Goal: Transaction & Acquisition: Download file/media

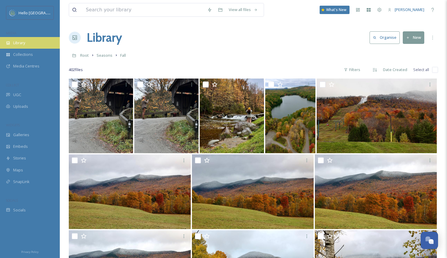
click at [29, 47] on div "Library" at bounding box center [30, 43] width 60 height 12
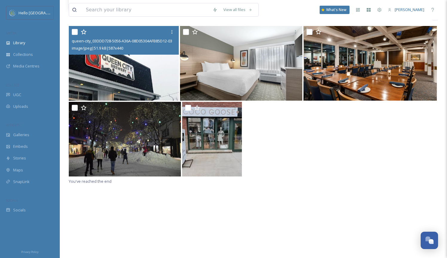
scroll to position [490, 0]
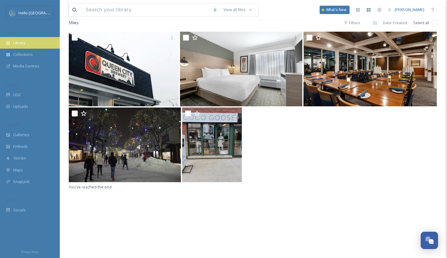
click at [31, 42] on div "Library" at bounding box center [30, 43] width 60 height 12
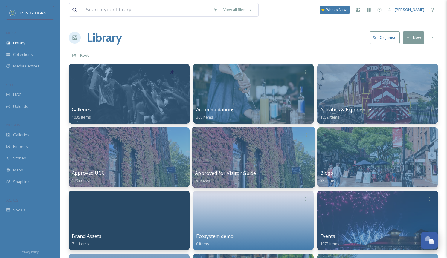
click at [229, 151] on div at bounding box center [253, 157] width 123 height 61
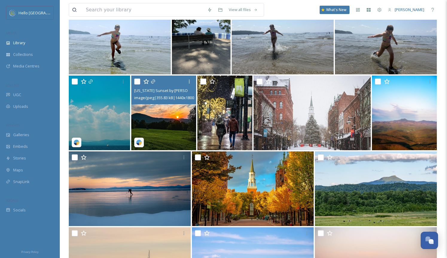
scroll to position [838, 0]
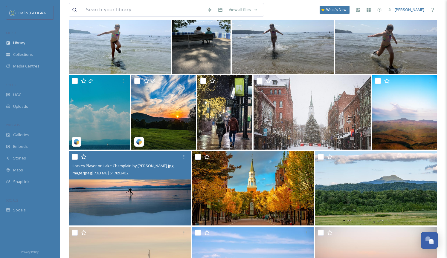
click at [144, 200] on img at bounding box center [130, 188] width 122 height 75
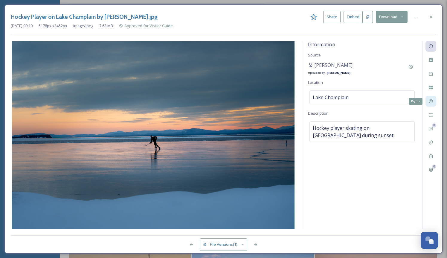
click at [431, 101] on icon at bounding box center [430, 101] width 5 height 5
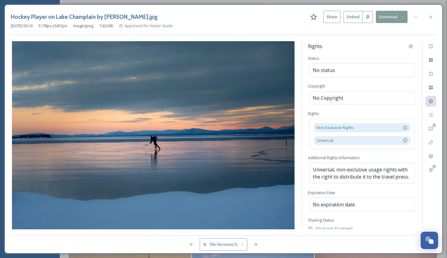
click at [394, 18] on button "Download" at bounding box center [392, 17] width 32 height 12
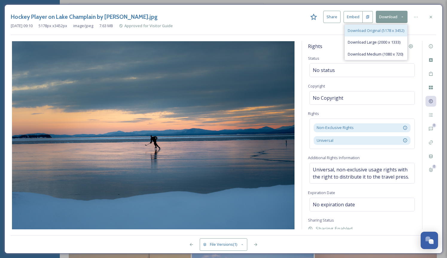
click at [377, 29] on span "Download Original (5178 x 3452)" at bounding box center [375, 31] width 56 height 6
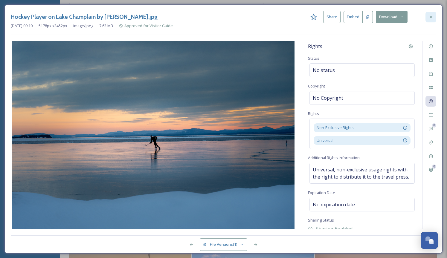
click at [430, 17] on icon at bounding box center [430, 17] width 5 height 5
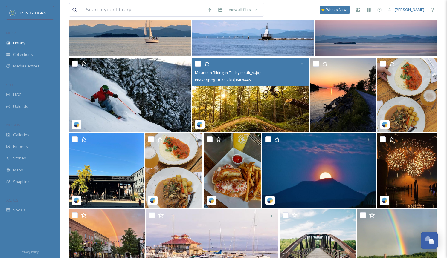
scroll to position [1083, 0]
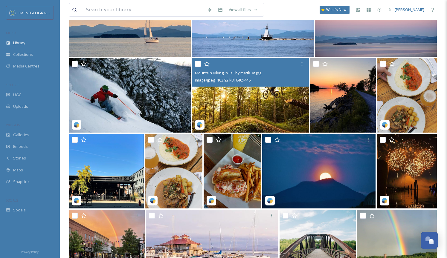
click at [267, 108] on img at bounding box center [250, 95] width 117 height 75
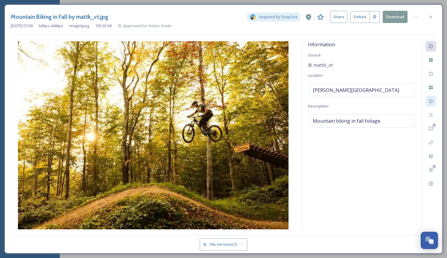
click at [431, 104] on div at bounding box center [430, 101] width 11 height 11
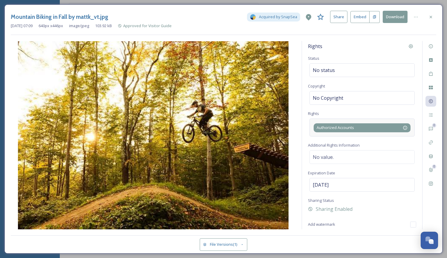
click at [396, 130] on div "Authorized Accounts This allows Hello Burlington to use your post in digital ca…" at bounding box center [361, 128] width 91 height 6
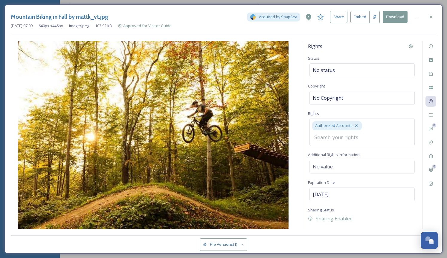
click at [374, 136] on div "Authorized Accounts" at bounding box center [361, 132] width 105 height 27
click at [381, 159] on div "Rights Status No status Copyright No Copyright Rights Authorized Accounts Addit…" at bounding box center [362, 135] width 120 height 188
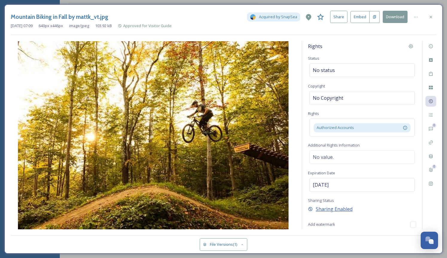
click at [370, 208] on div "Sharing Enabled" at bounding box center [362, 209] width 108 height 7
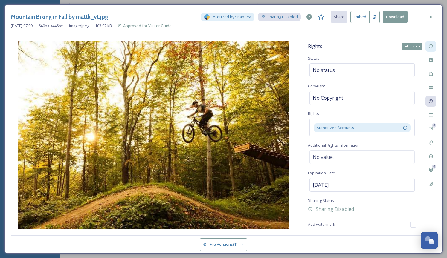
click at [432, 50] on div "Information" at bounding box center [430, 46] width 11 height 11
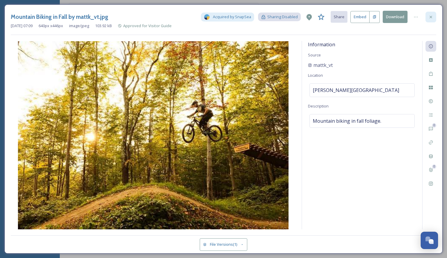
click at [430, 17] on icon at bounding box center [430, 17] width 2 height 2
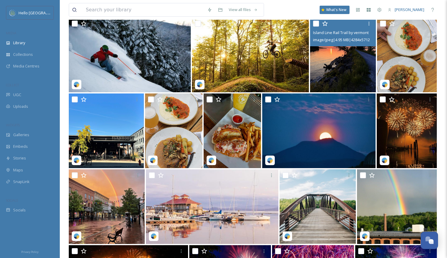
scroll to position [1124, 0]
